Goal: Task Accomplishment & Management: Use online tool/utility

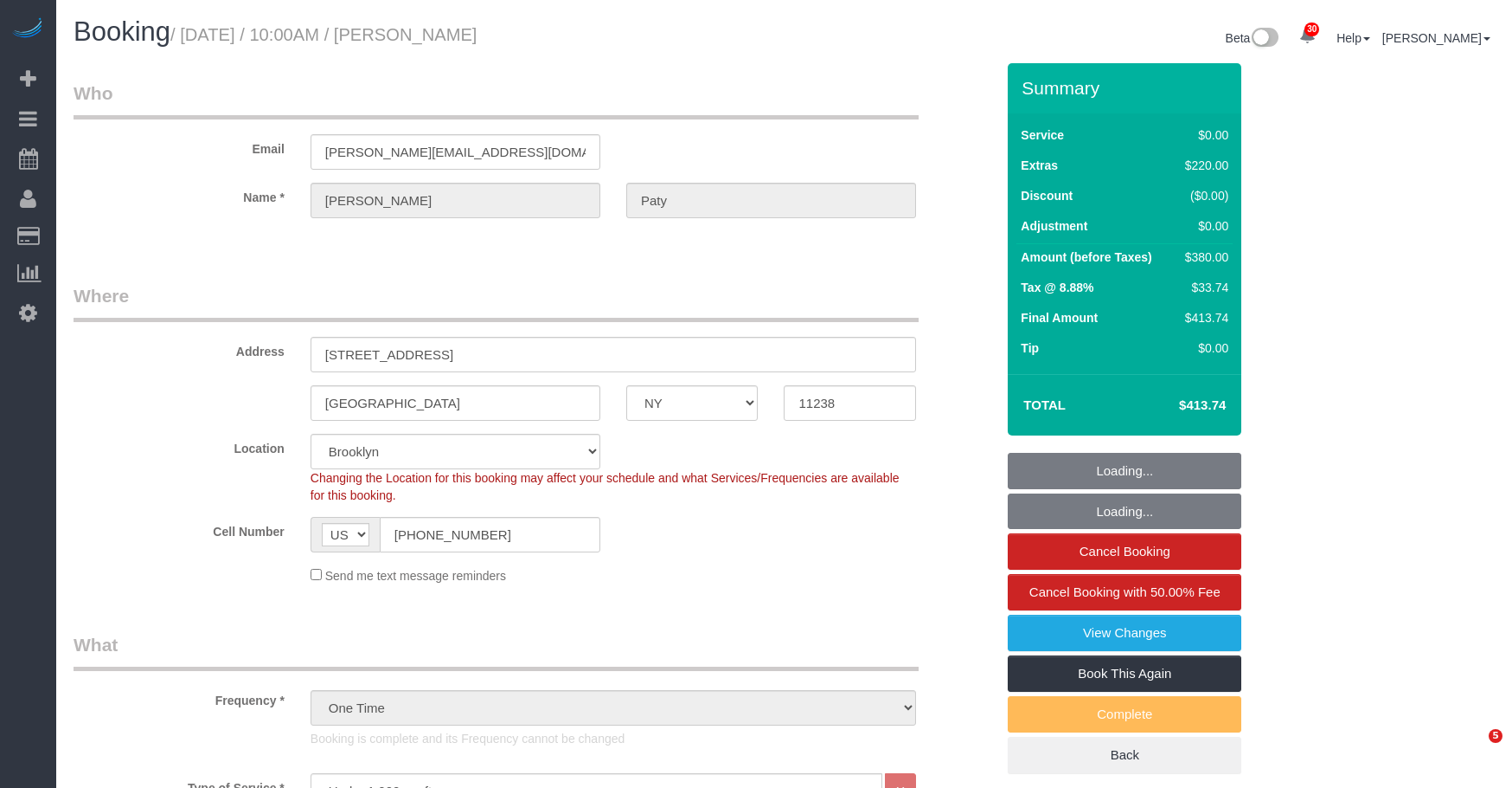
select select "NY"
select select "1"
select select "spot1"
select select "number:89"
select select "number:90"
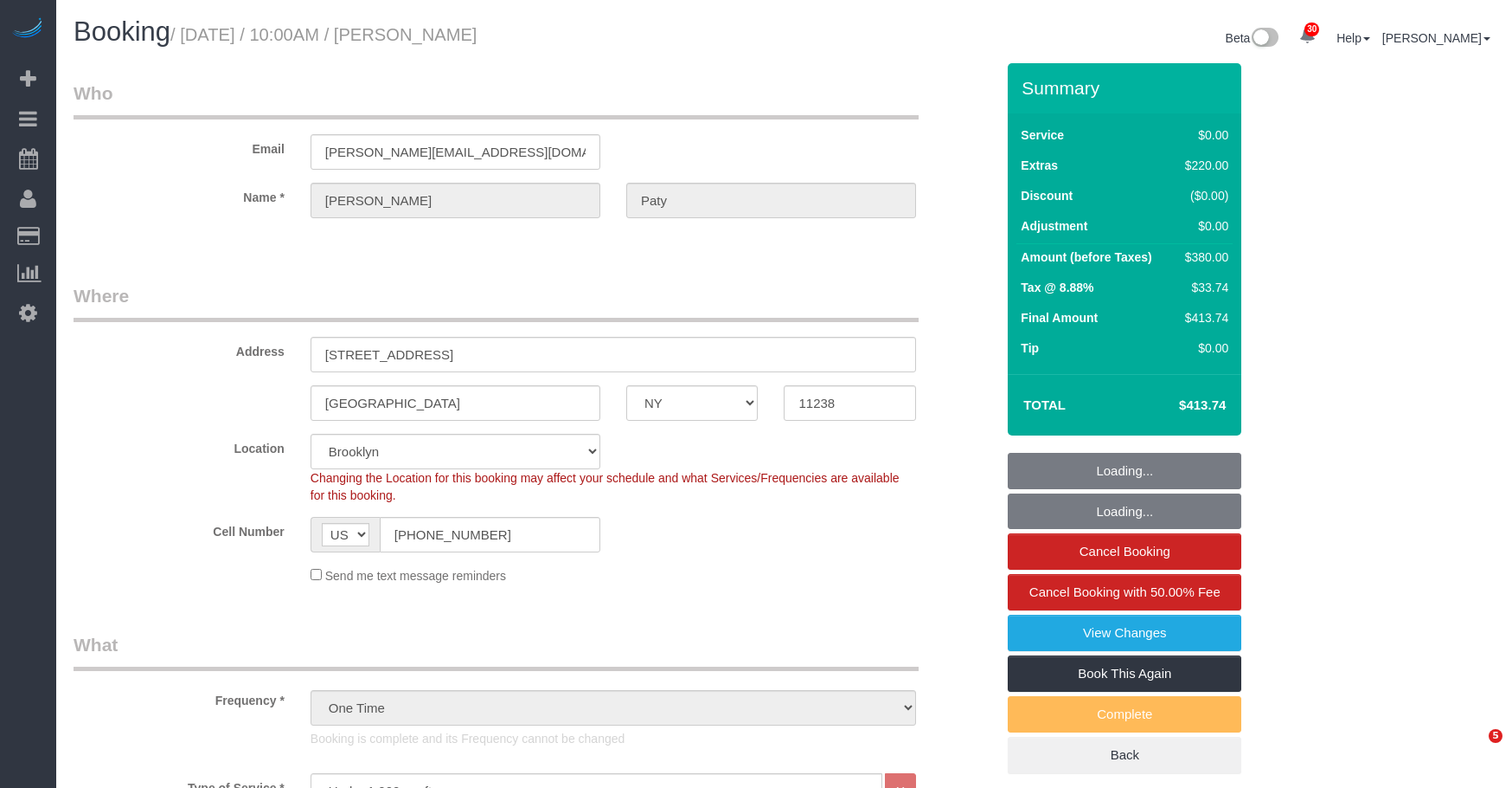
select select "number:15"
select select "number:5"
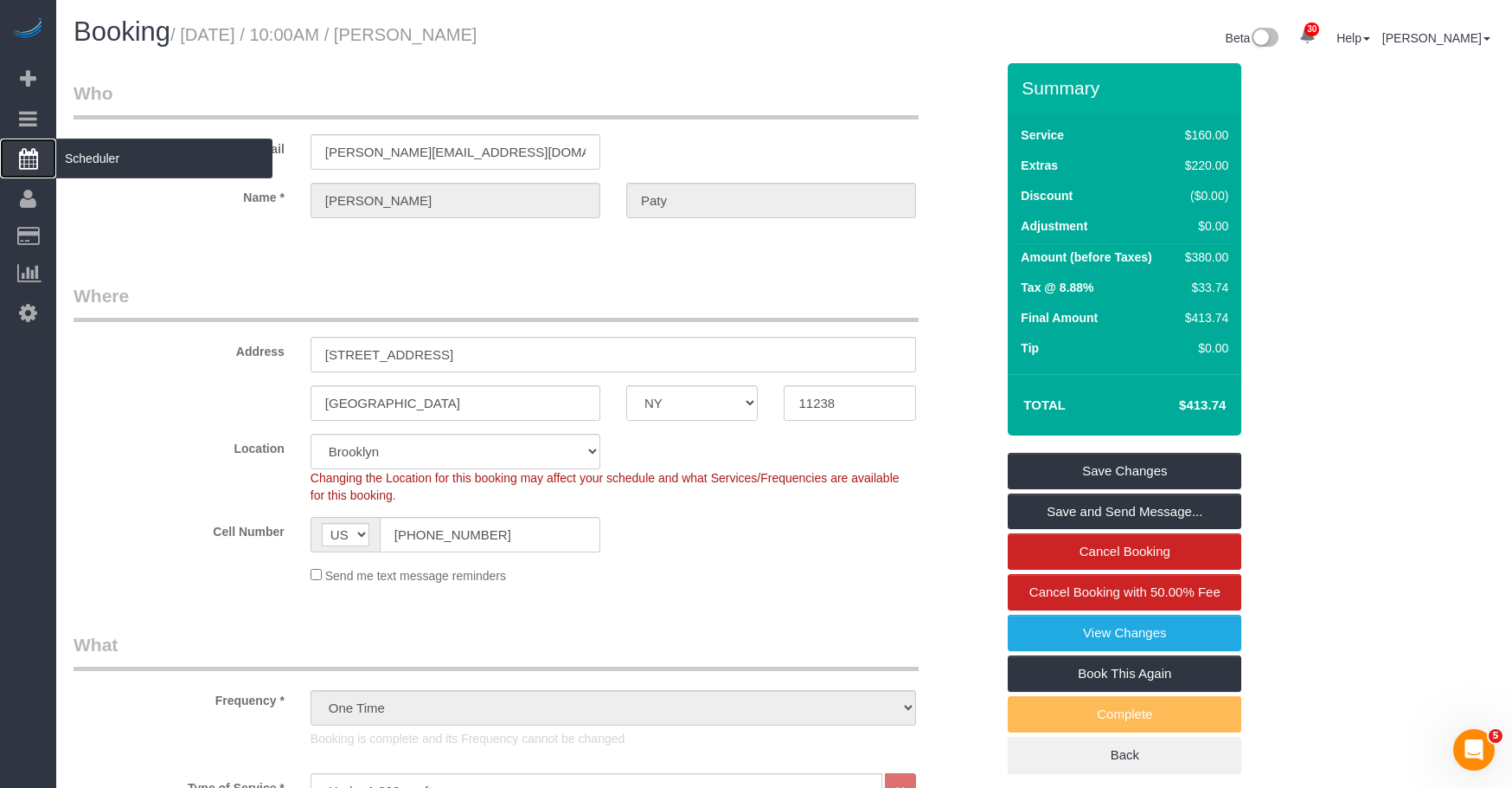
click at [114, 160] on span "Scheduler" at bounding box center [164, 158] width 216 height 40
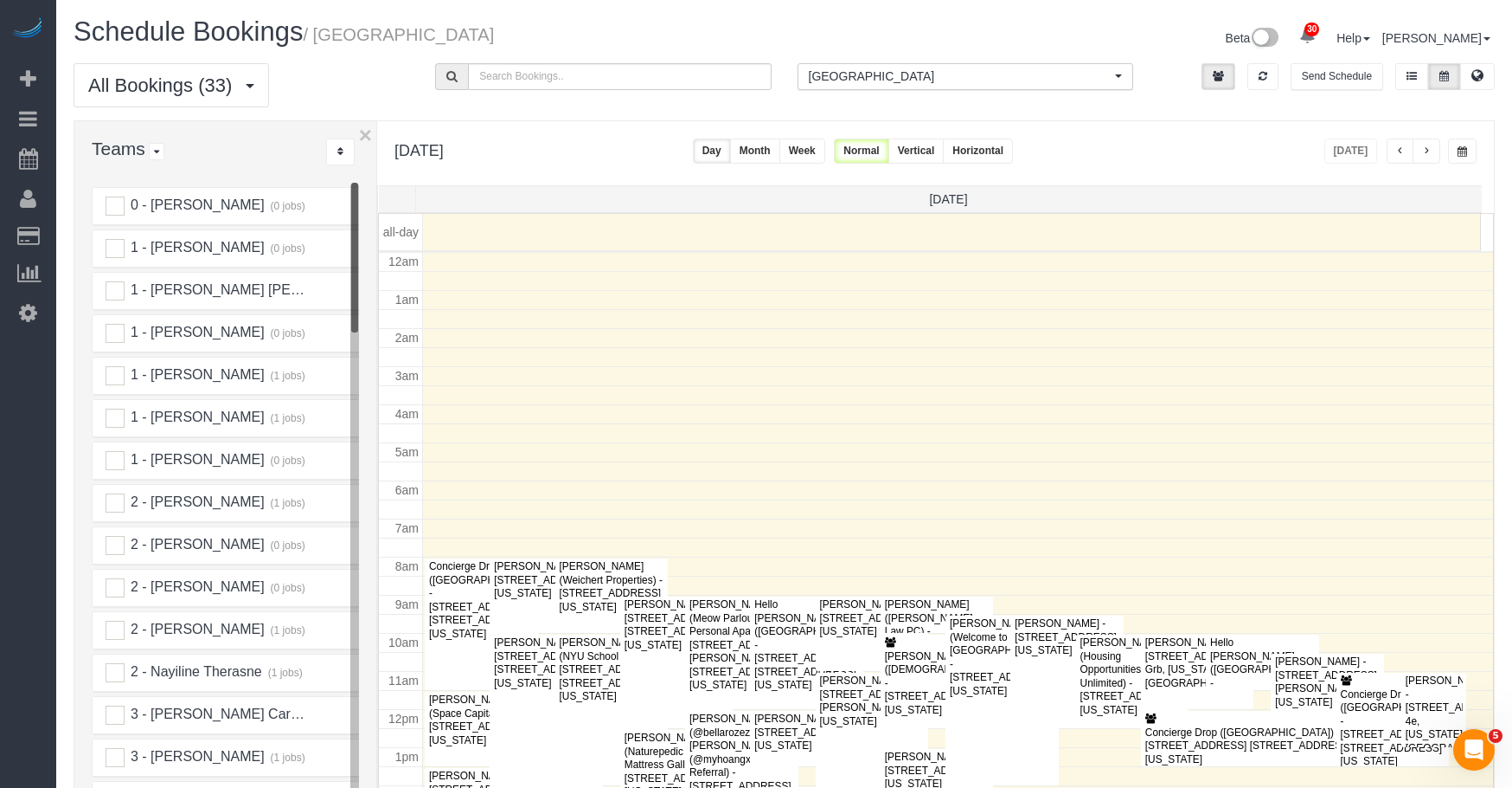
scroll to position [230, 0]
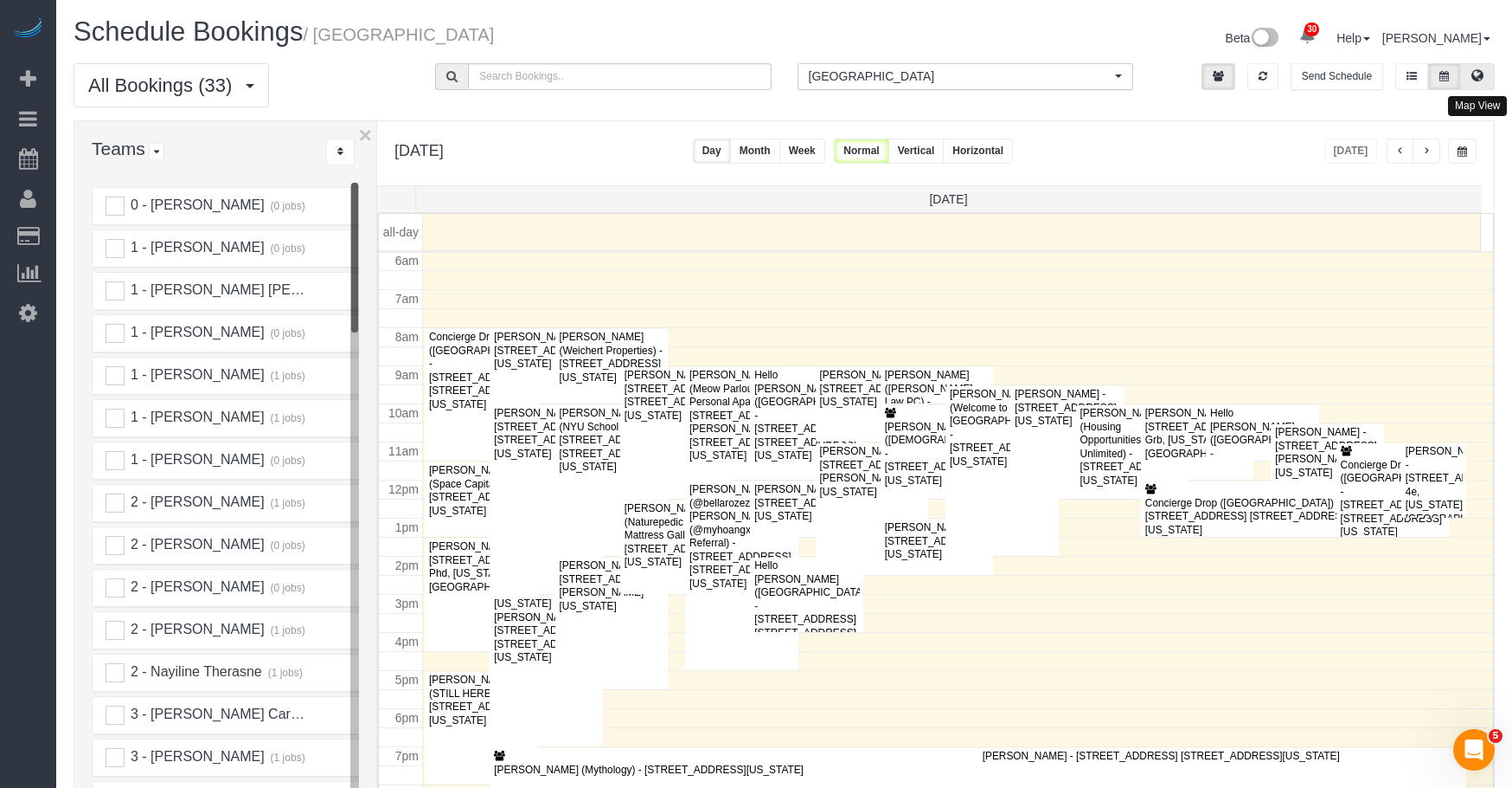
click at [1474, 75] on icon at bounding box center [1478, 75] width 12 height 11
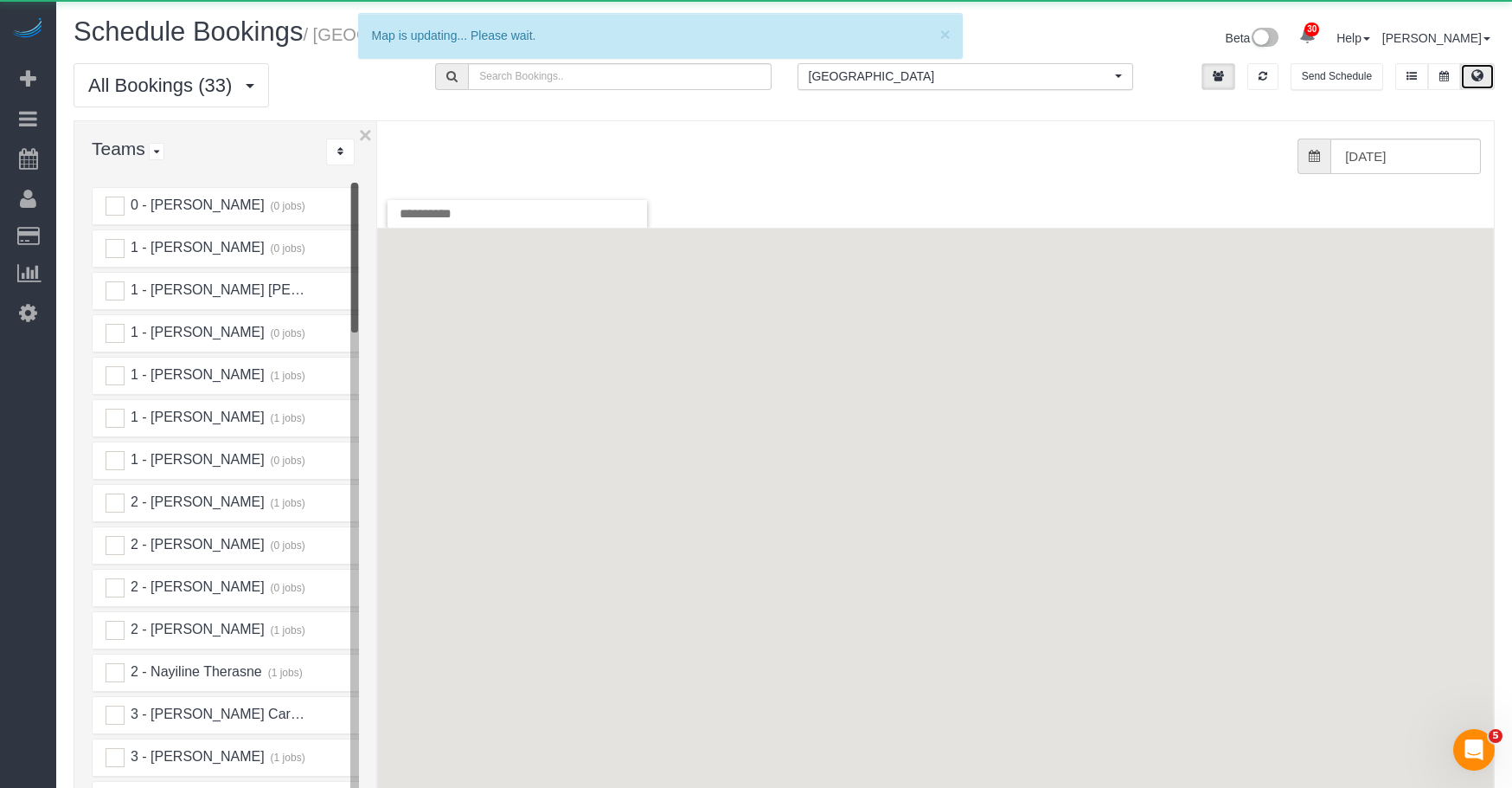
click at [856, 88] on button "[GEOGRAPHIC_DATA] All Locations" at bounding box center [965, 77] width 336 height 27
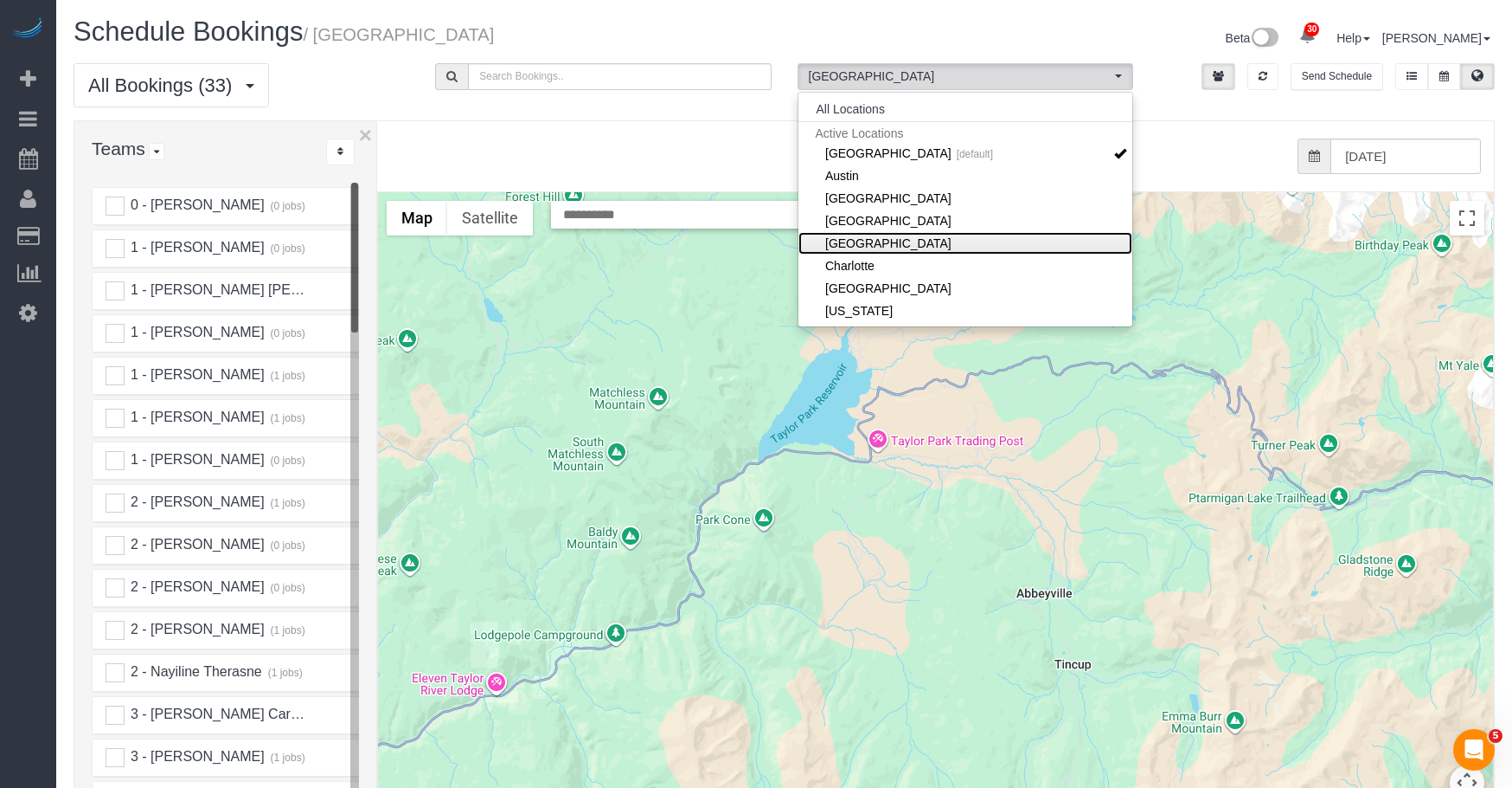
click at [868, 238] on link "[GEOGRAPHIC_DATA]" at bounding box center [965, 243] width 334 height 22
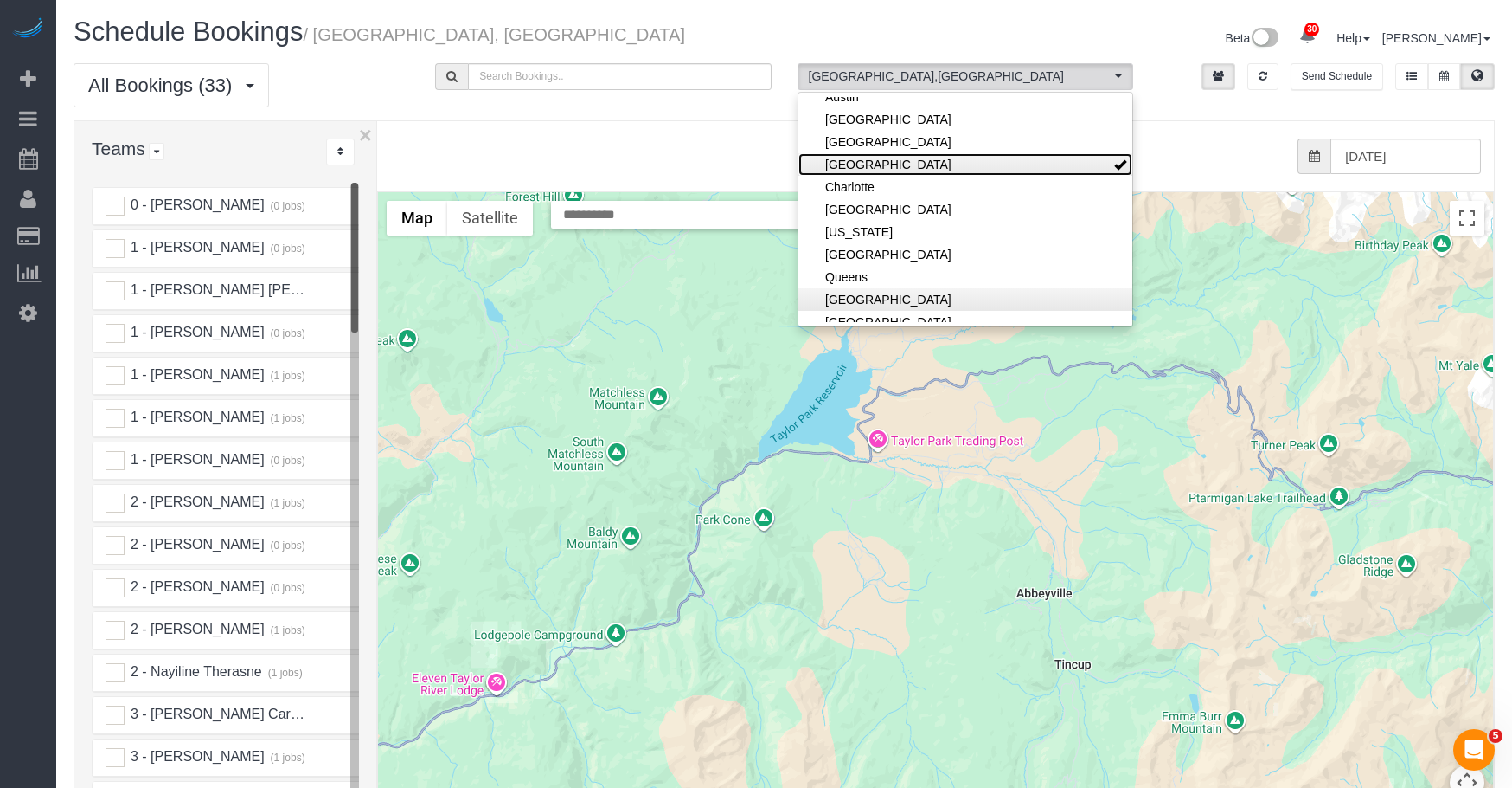
scroll to position [173, 0]
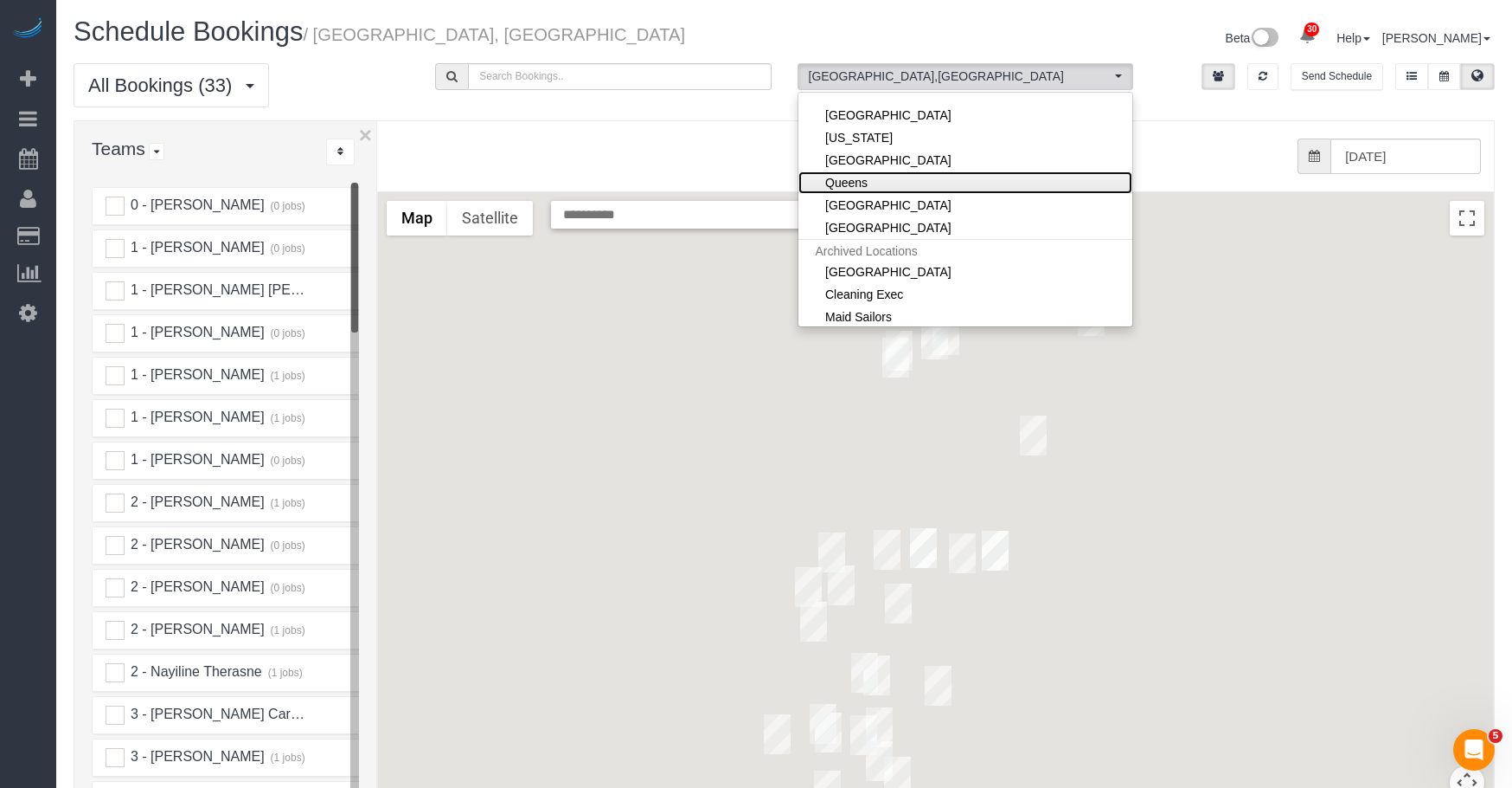
click at [882, 185] on link "Queens" at bounding box center [965, 182] width 334 height 22
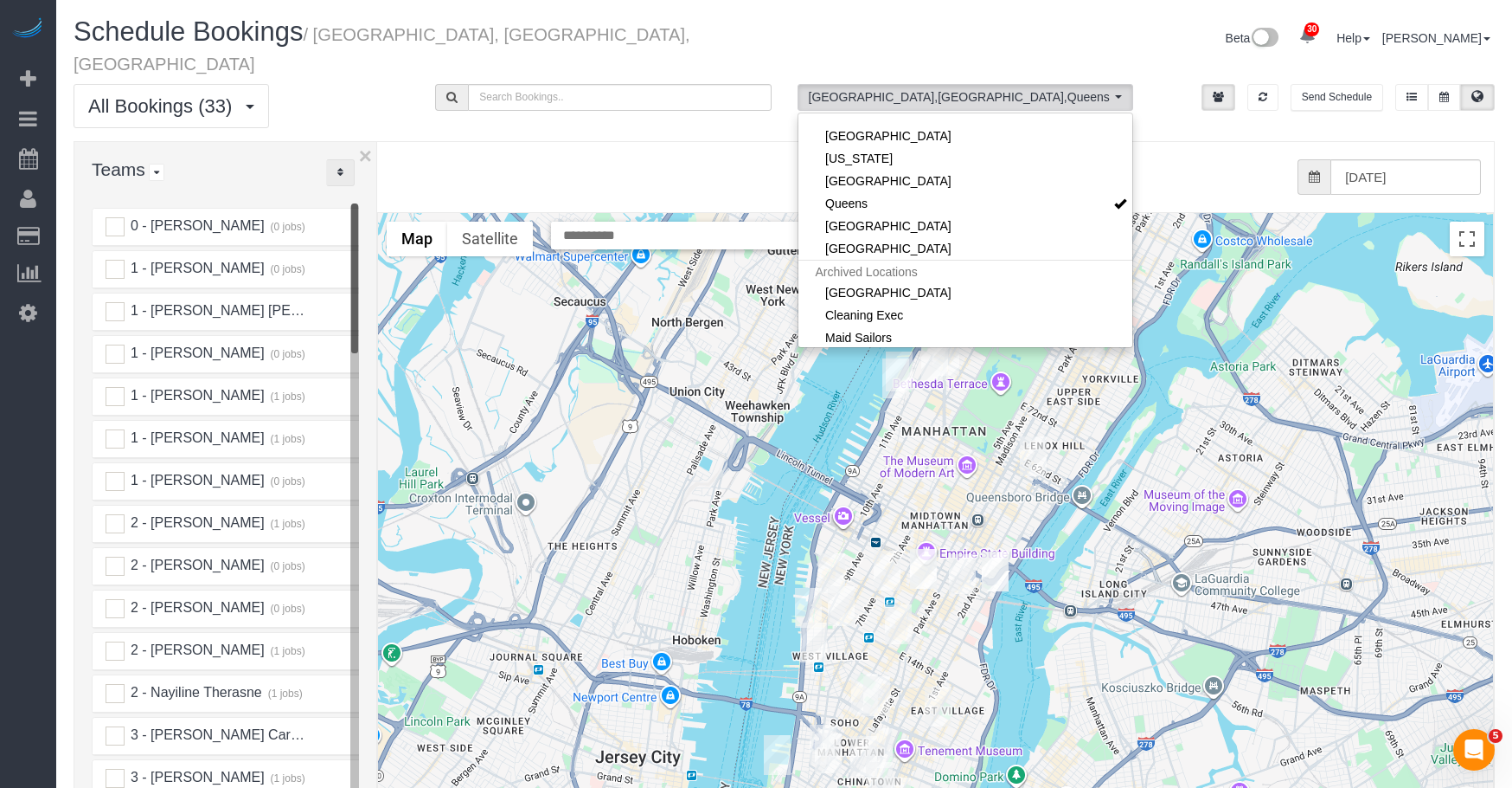
click at [340, 159] on button "..." at bounding box center [340, 172] width 28 height 27
click at [368, 216] on link "A-Z" at bounding box center [395, 226] width 137 height 22
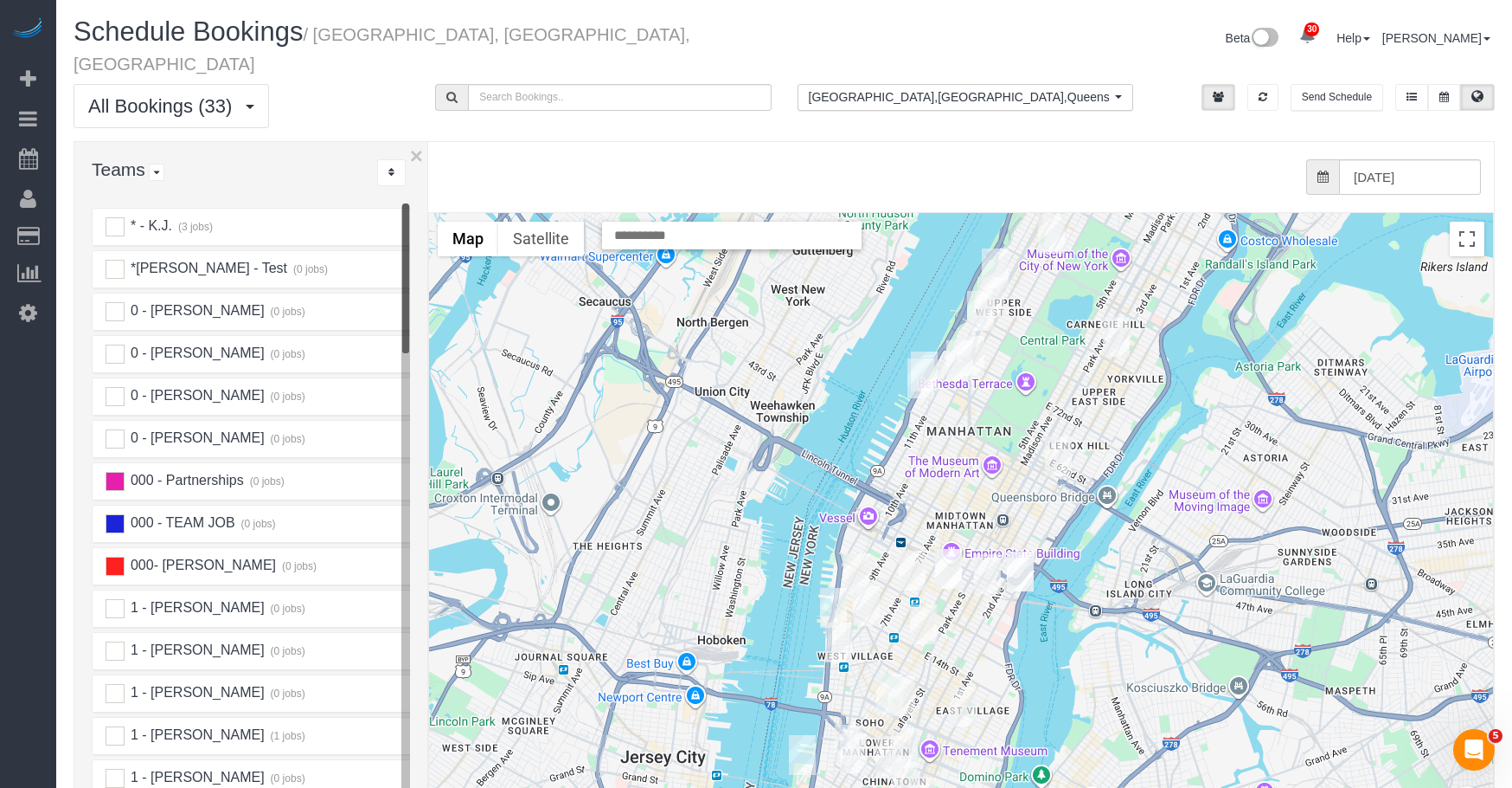
drag, startPoint x: 376, startPoint y: 177, endPoint x: 436, endPoint y: 181, distance: 60.1
click at [436, 181] on div "× Teams All Teams All Active Teams Active Teams For Location(s) Rating A-Z * - …" at bounding box center [784, 532] width 1422 height 781
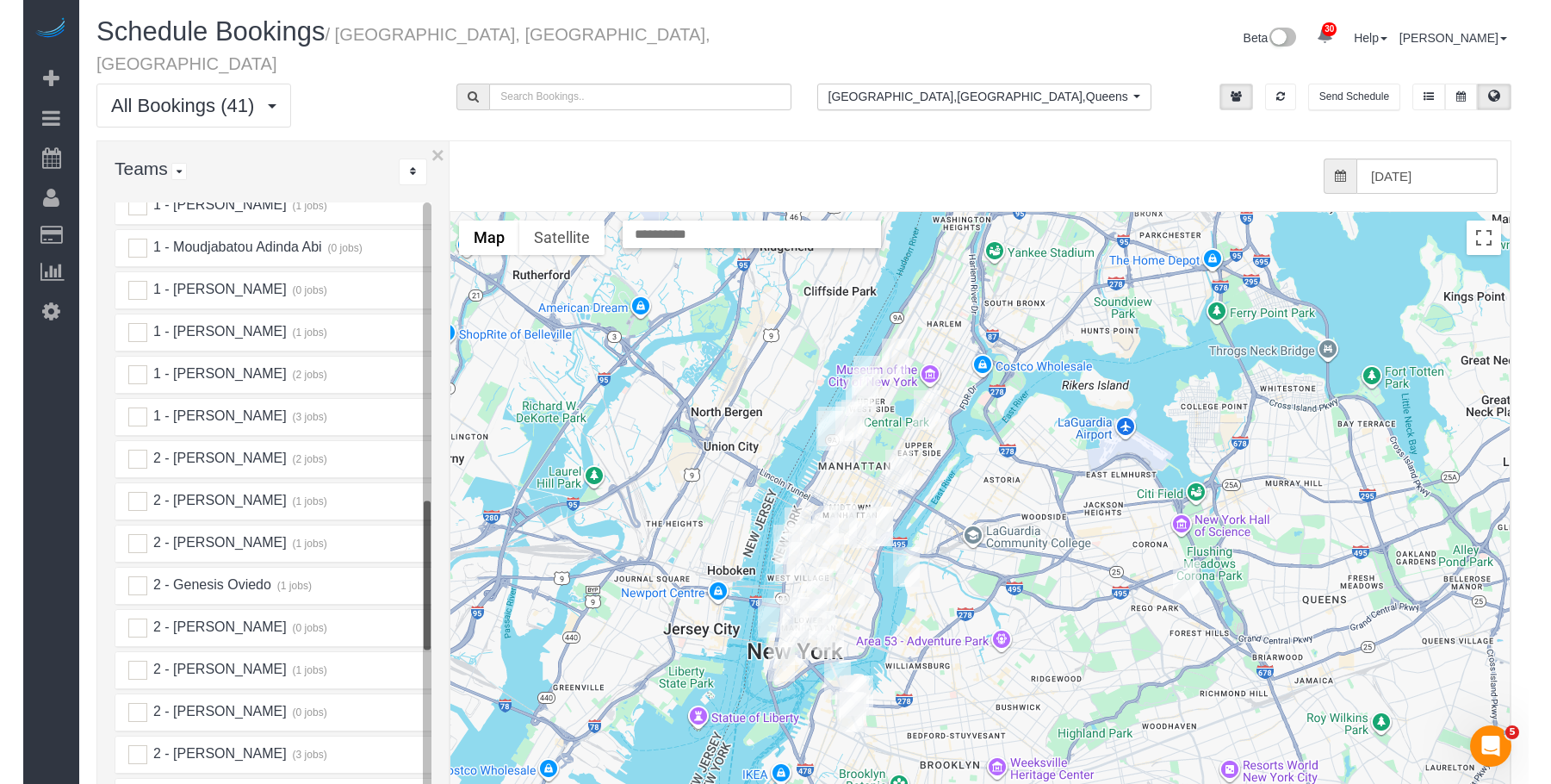
scroll to position [1377, 0]
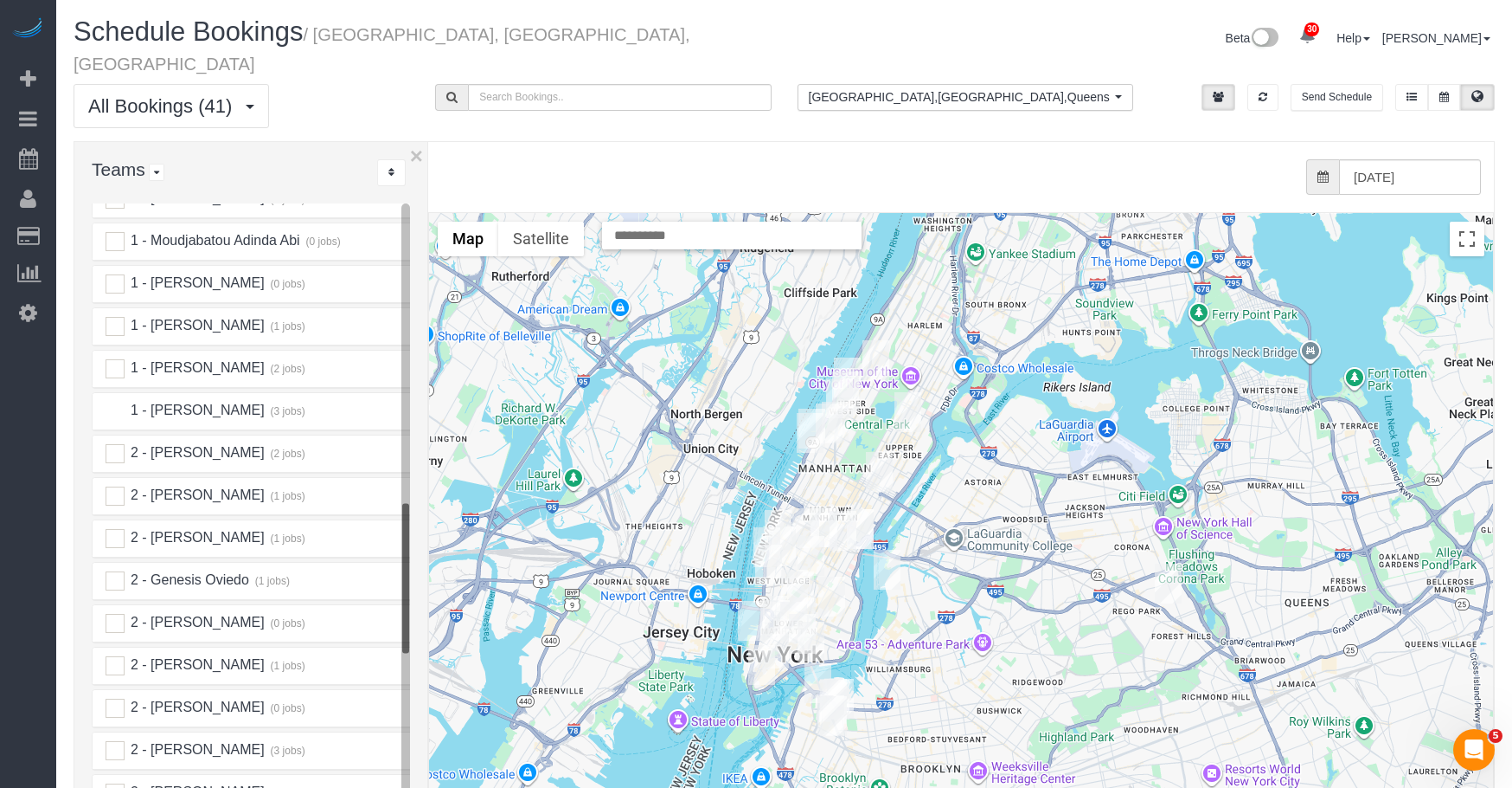
click at [120, 402] on ins at bounding box center [116, 412] width 19 height 19
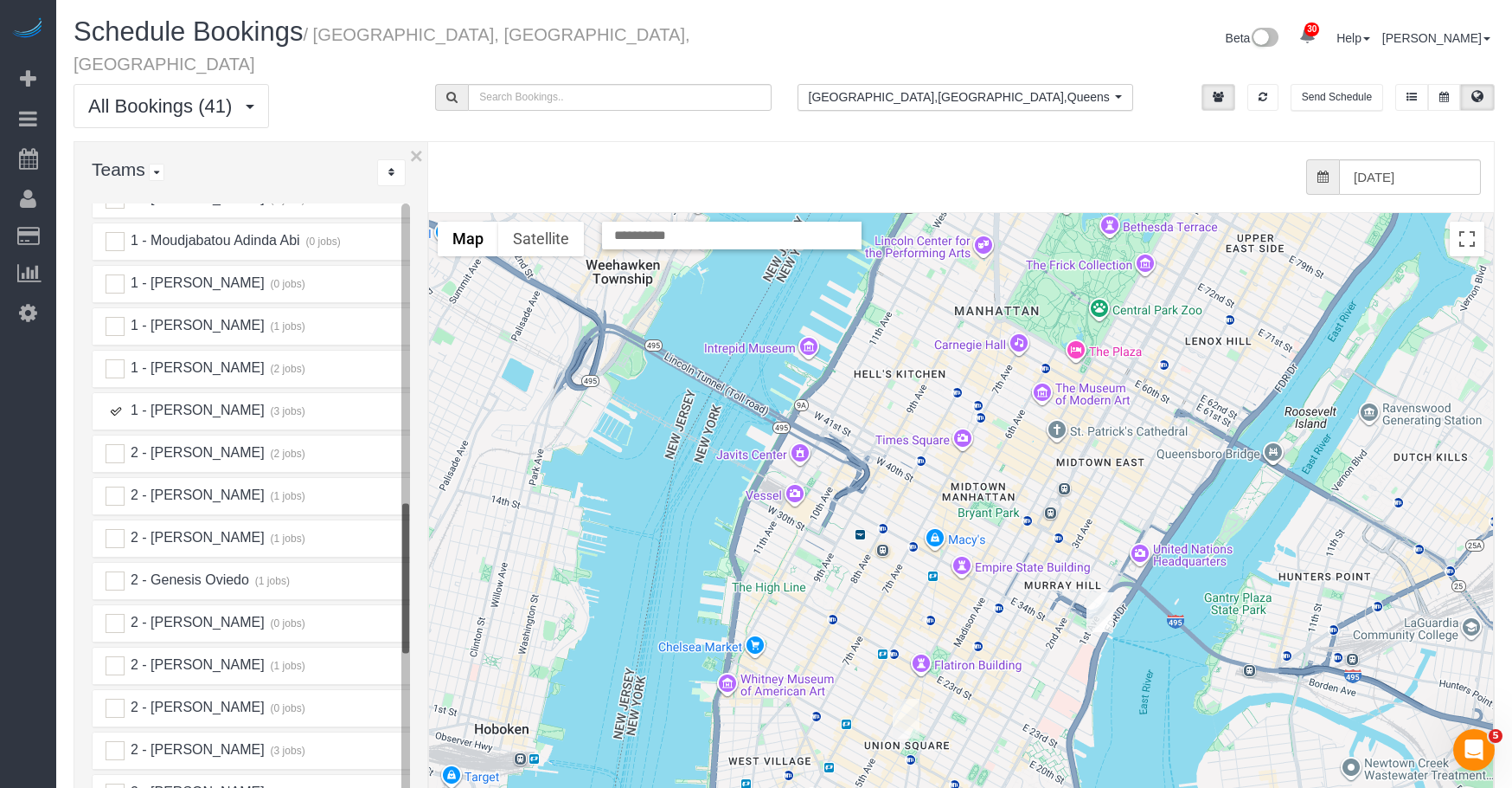
drag, startPoint x: 887, startPoint y: 489, endPoint x: 949, endPoint y: 520, distance: 69.3
click at [949, 521] on div at bounding box center [961, 558] width 1064 height 691
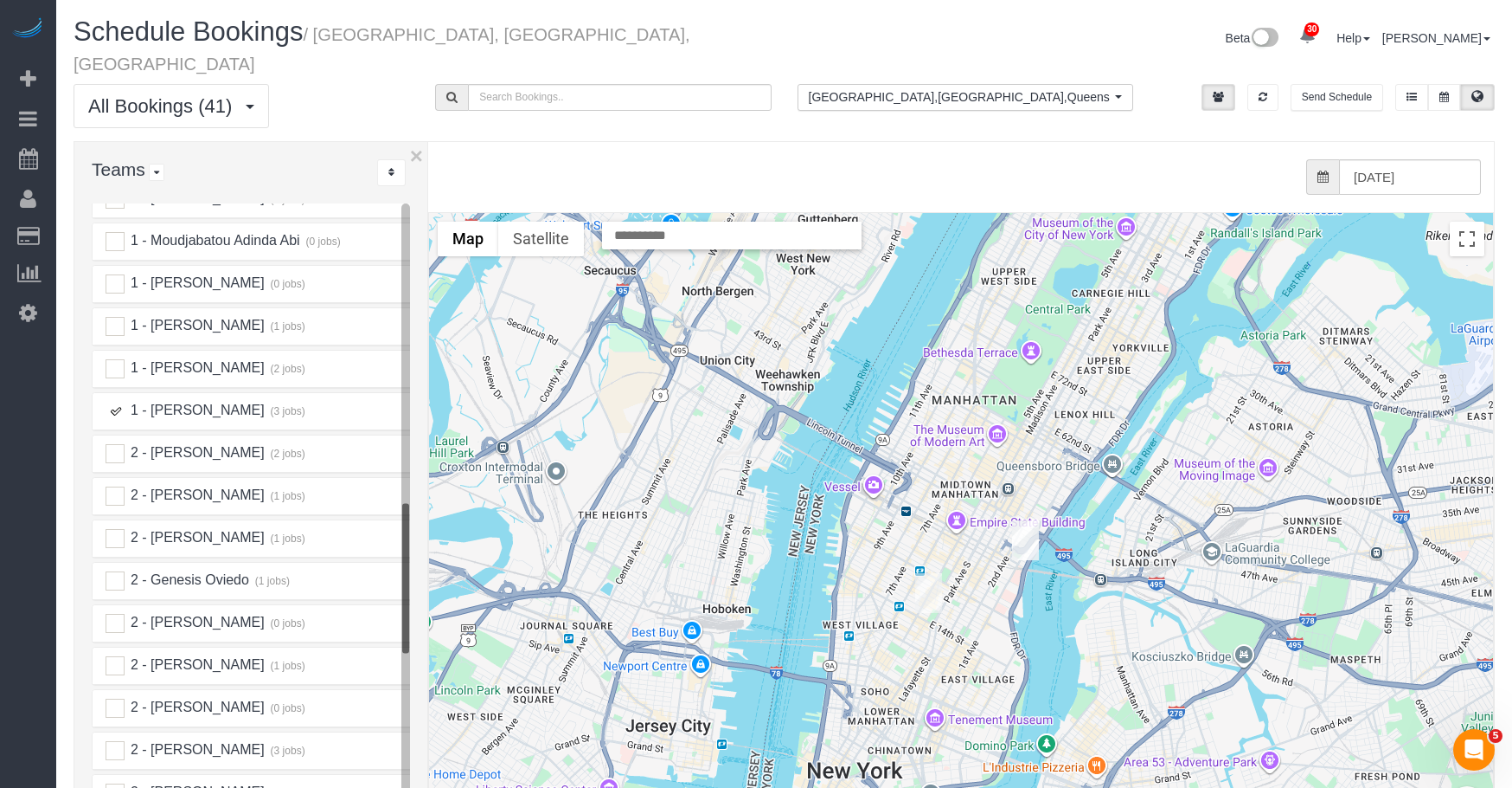
click at [926, 574] on img "09/30/2025 8:00AM - Jason Bauer (Weichert Properties) - 27 Union Square West, S…" at bounding box center [928, 593] width 26 height 40
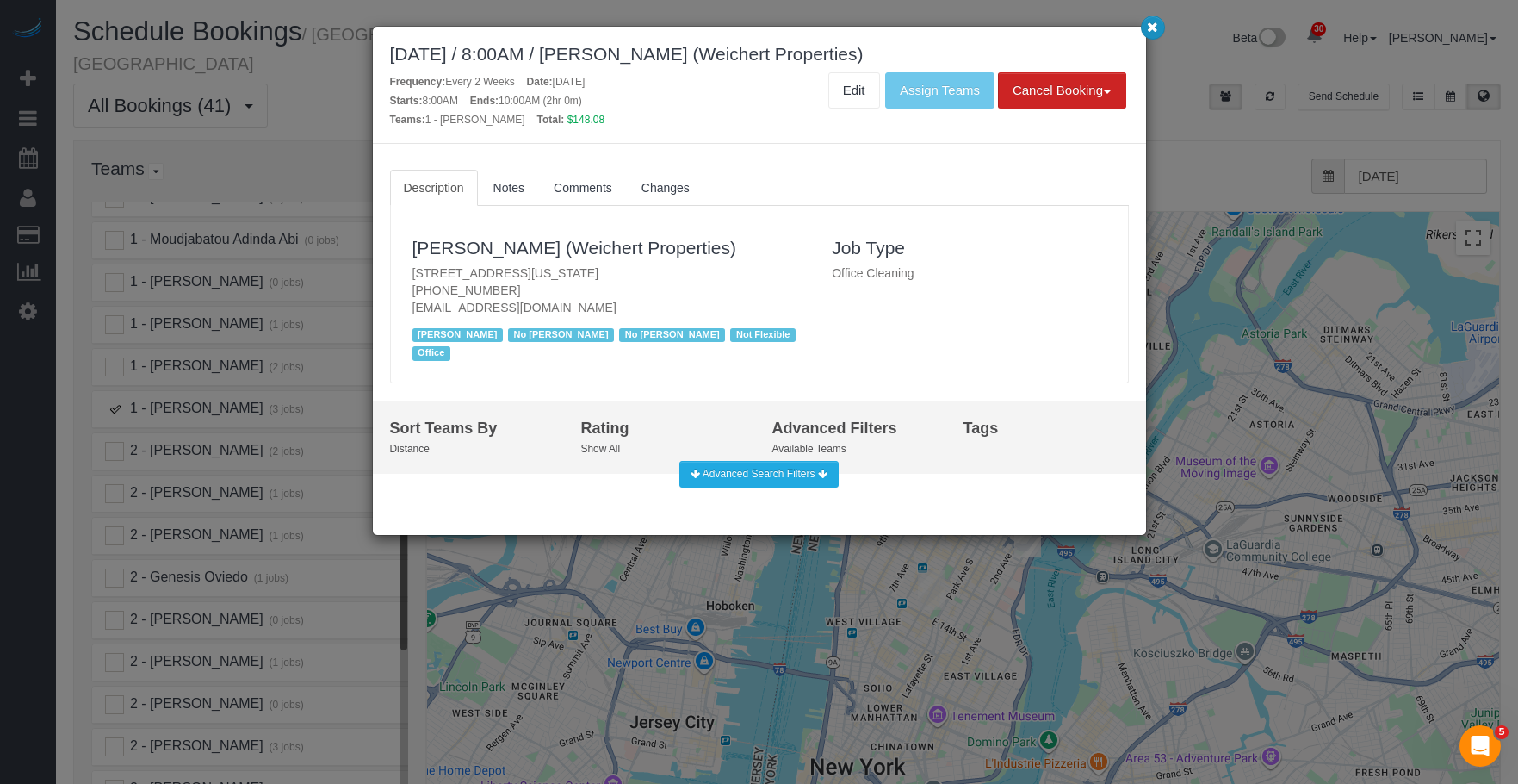
click at [1146, 19] on button "button" at bounding box center [1152, 27] width 24 height 24
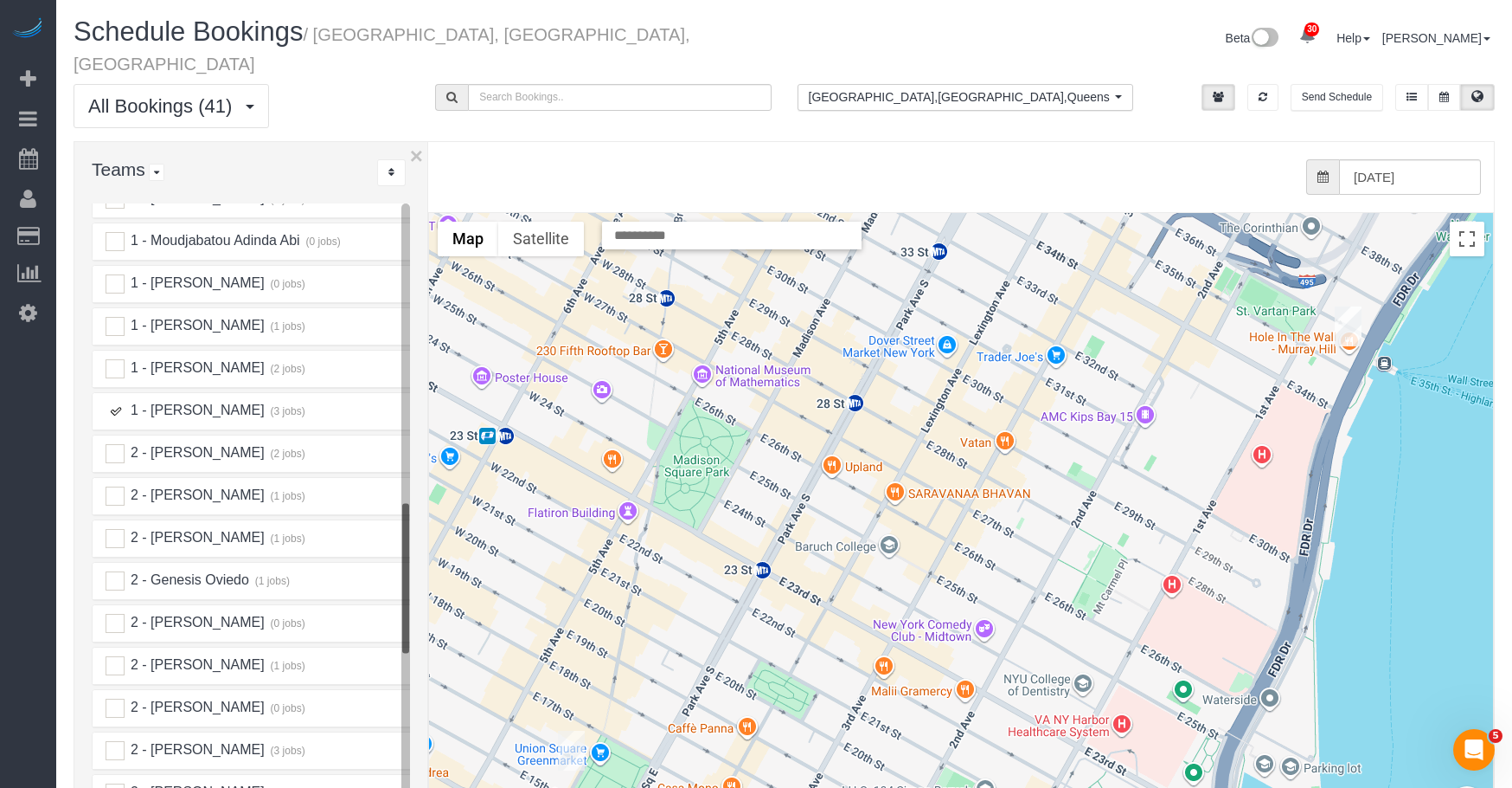
click at [574, 731] on img "09/30/2025 8:00AM - Jason Bauer (Weichert Properties) - 27 Union Square West, S…" at bounding box center [571, 750] width 26 height 40
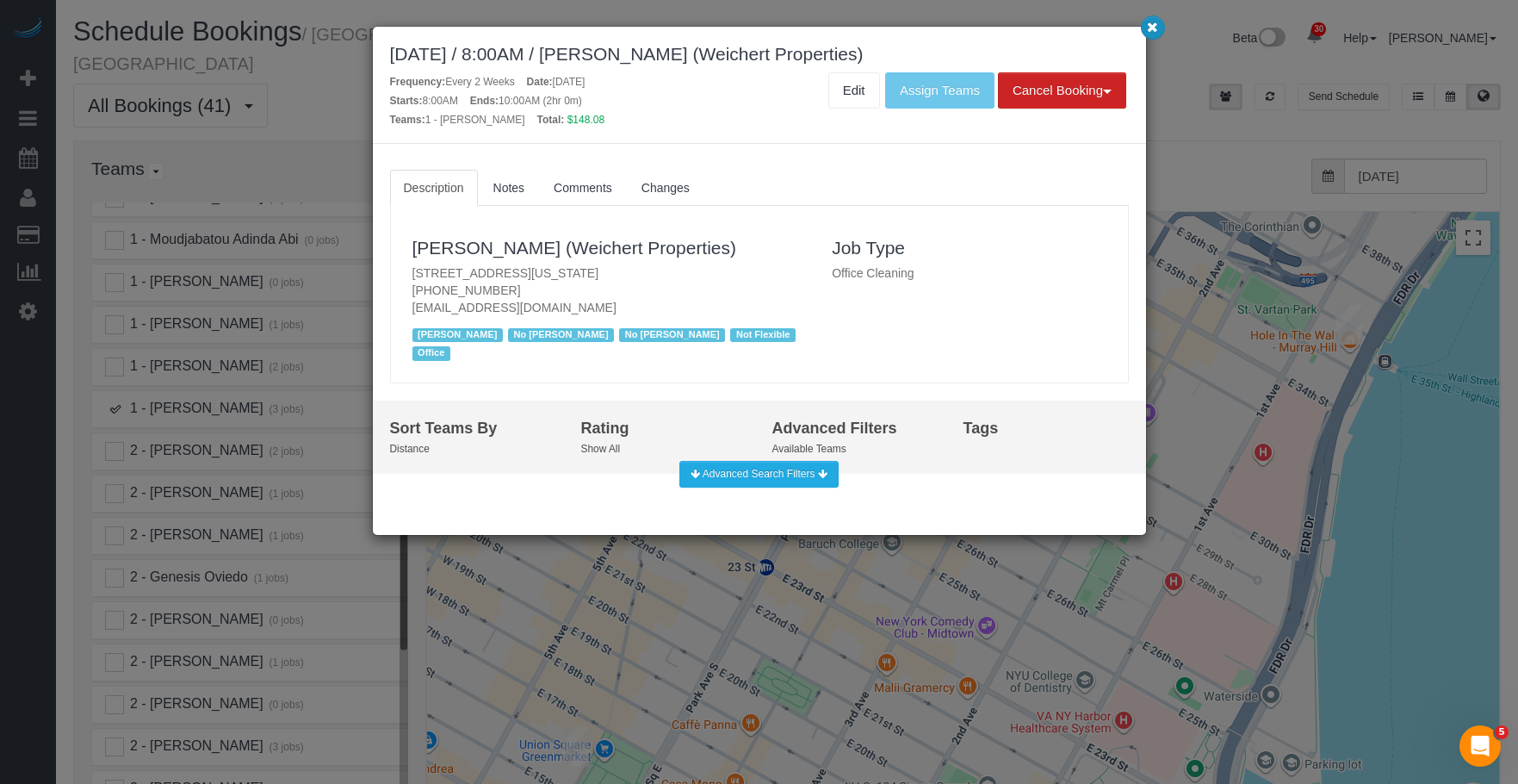
click at [1144, 27] on button "button" at bounding box center [1152, 27] width 24 height 24
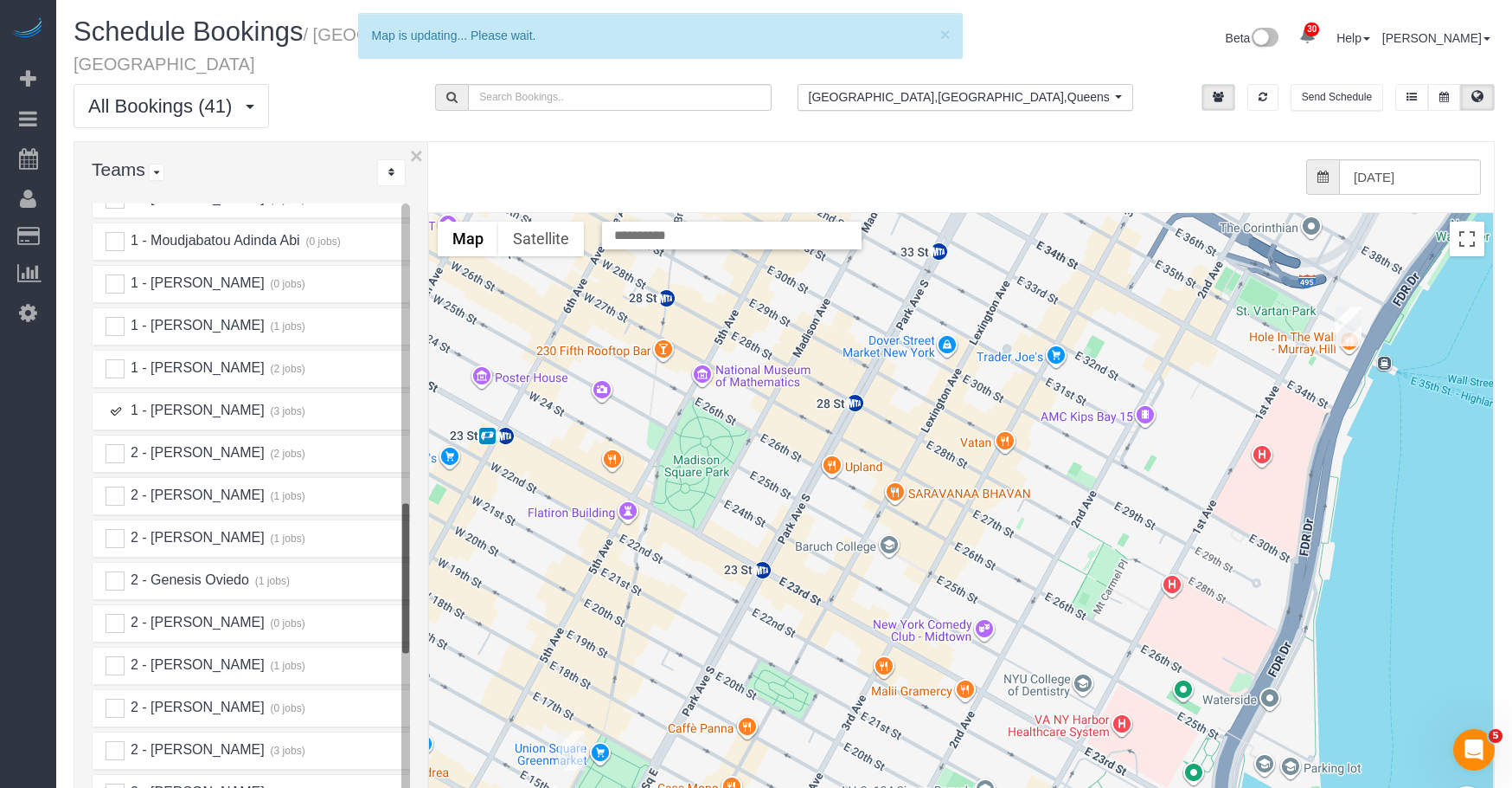
click at [1348, 307] on img "09/30/2025 11:00AM - Concierge Drop (NYC) - 626 1st Ave, Apt. E39b, New York, N…" at bounding box center [1349, 326] width 26 height 40
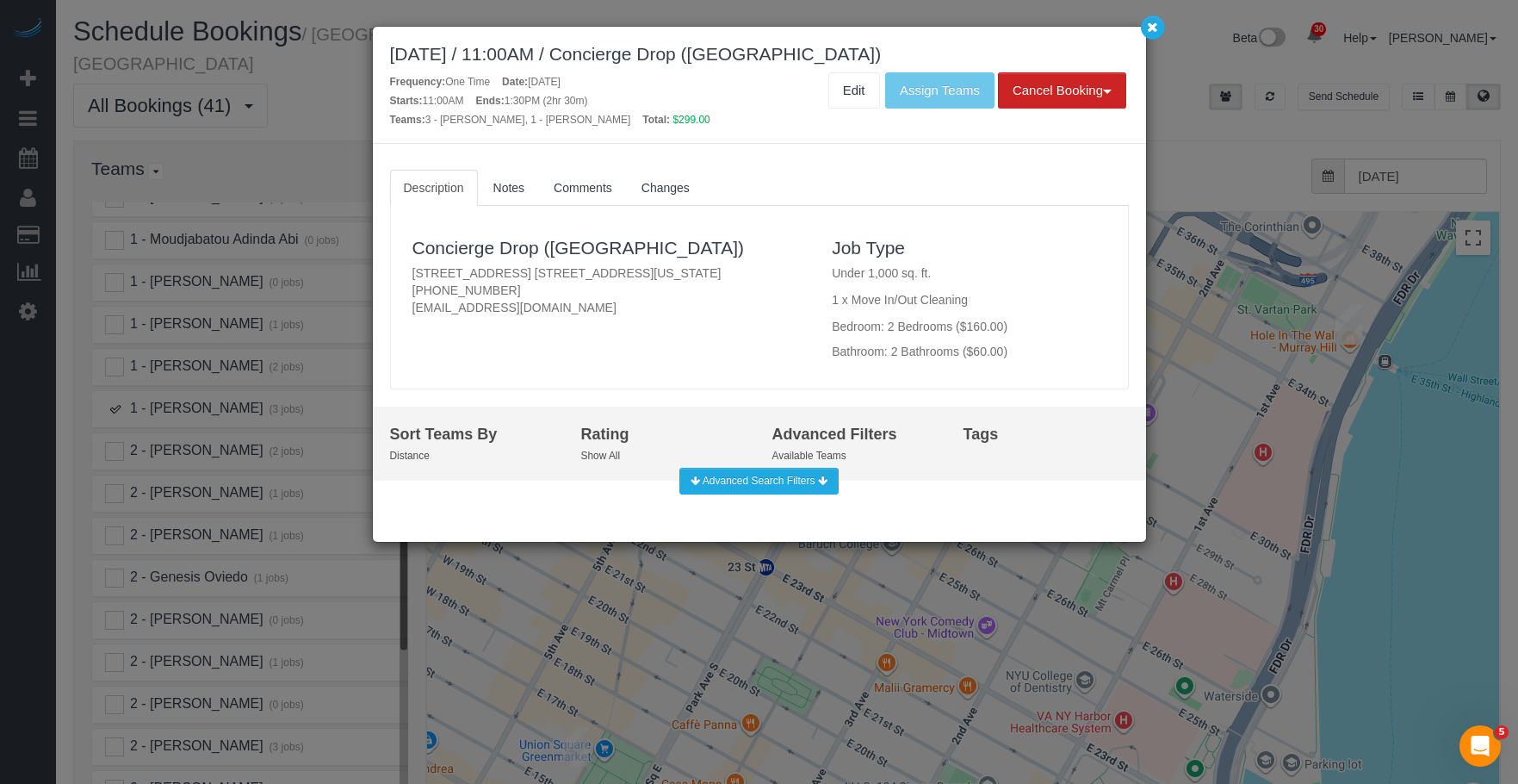
drag, startPoint x: 400, startPoint y: 271, endPoint x: 699, endPoint y: 262, distance: 299.1
click at [699, 262] on div "Concierge Drop ([GEOGRAPHIC_DATA]) [STREET_ADDRESS] [STREET_ADDRESS][US_STATE] …" at bounding box center [610, 276] width 420 height 105
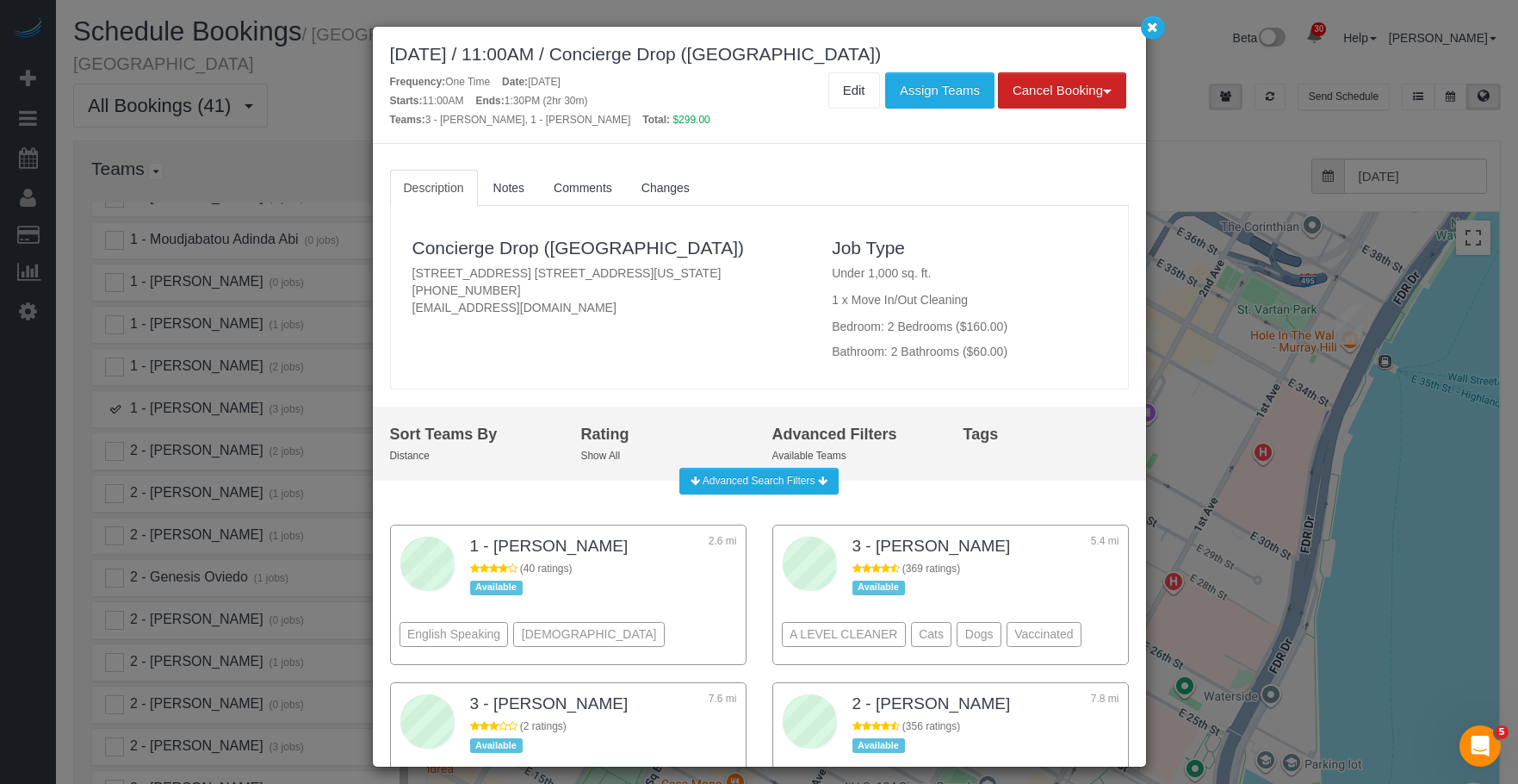
copy p "[STREET_ADDRESS] [STREET_ADDRESS][US_STATE]"
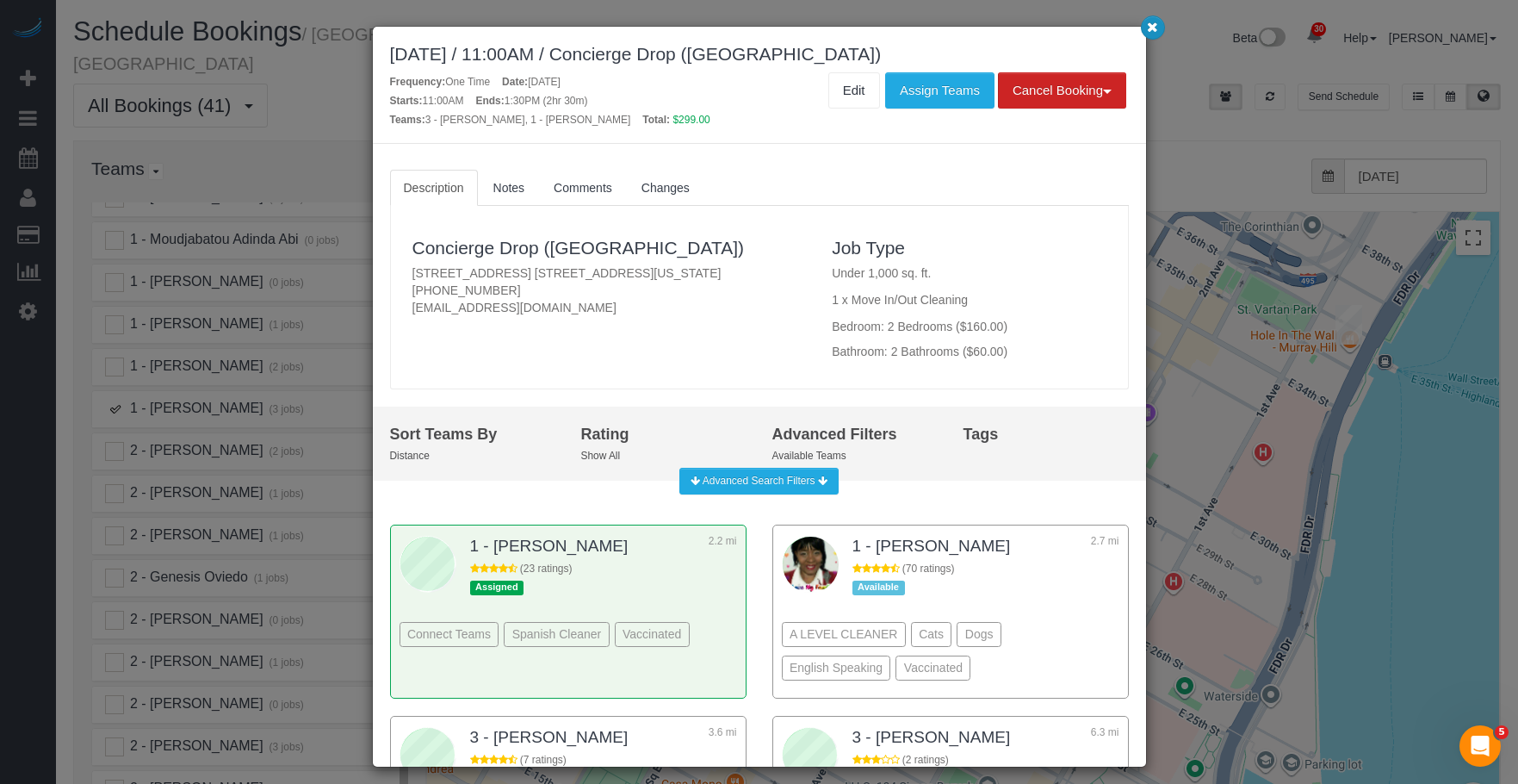
click at [1144, 25] on button "button" at bounding box center [1152, 27] width 24 height 24
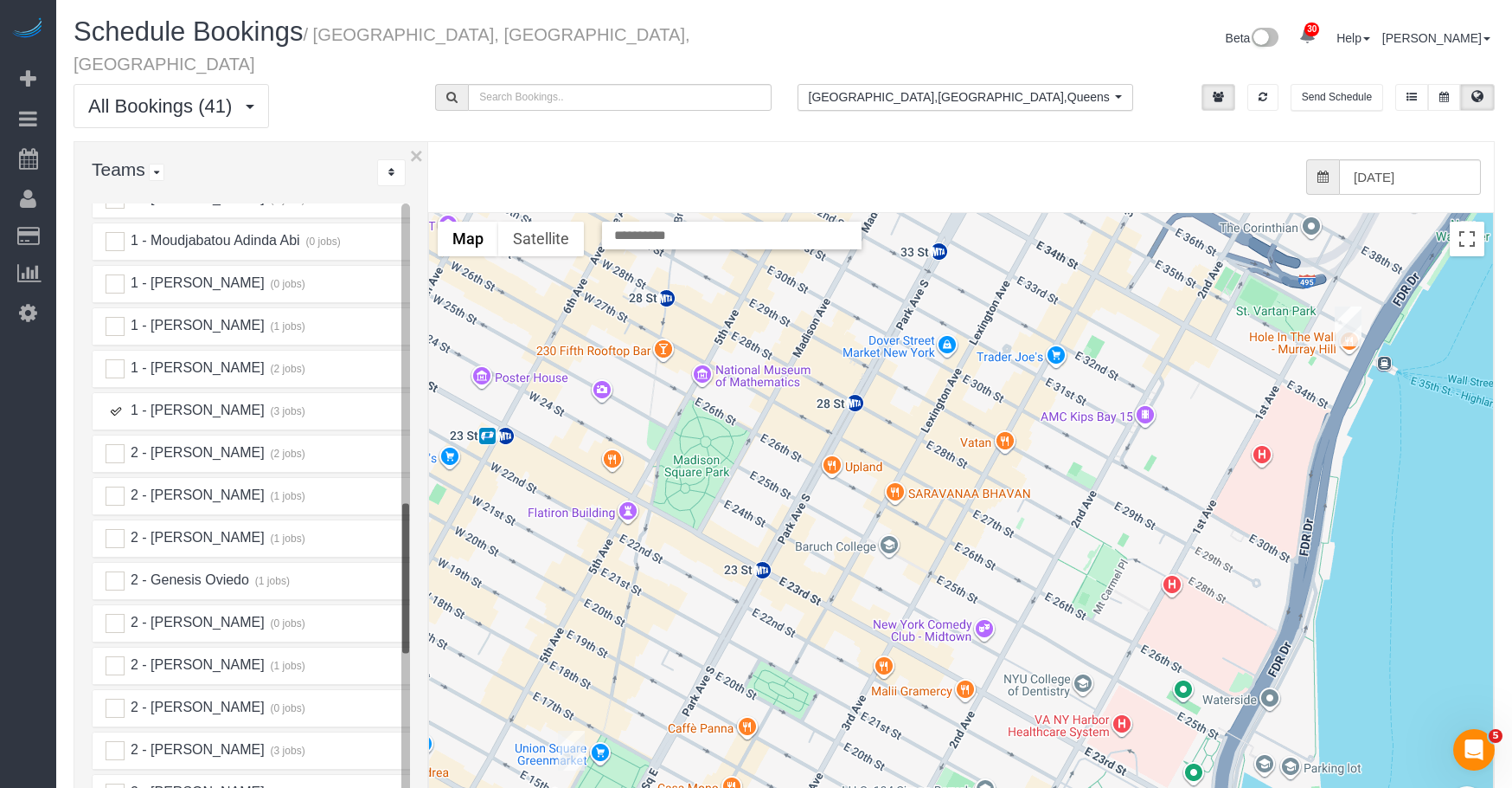
click at [1343, 307] on img "09/30/2025 11:00AM - Concierge Drop (NYC) - 626 1st Ave, Apt. E39b, New York, N…" at bounding box center [1349, 326] width 26 height 40
